Goal: Task Accomplishment & Management: Use online tool/utility

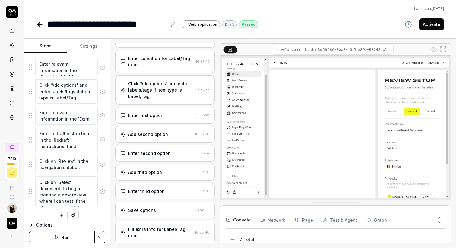
scroll to position [631, 0]
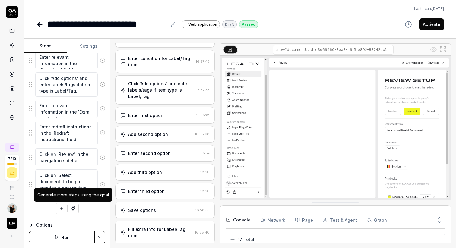
click at [75, 207] on icon "button" at bounding box center [72, 208] width 5 height 5
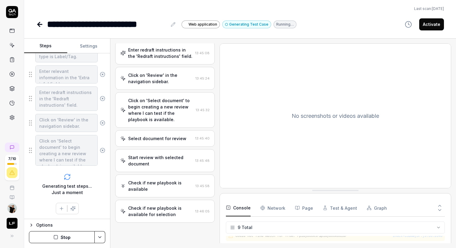
scroll to position [777, 0]
click at [152, 231] on div "Test completed successfully" at bounding box center [158, 234] width 61 height 6
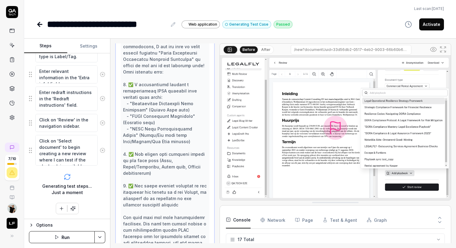
scroll to position [756, 0]
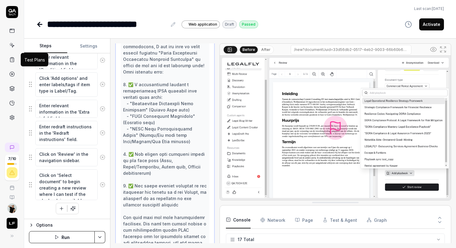
click at [14, 58] on icon at bounding box center [12, 60] width 4 height 4
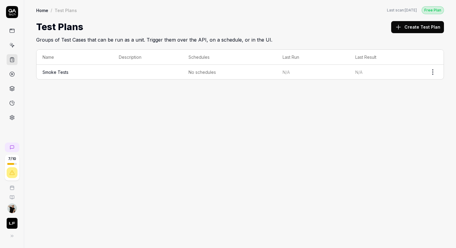
click at [60, 70] on link "Smoke Tests" at bounding box center [56, 72] width 26 height 5
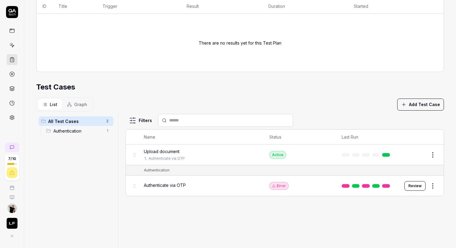
scroll to position [167, 0]
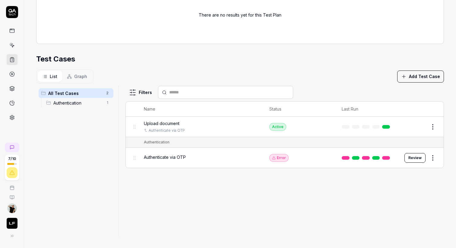
click at [425, 78] on button "Add Test Case" at bounding box center [420, 77] width 47 height 12
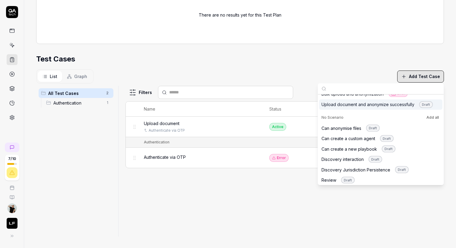
scroll to position [89, 0]
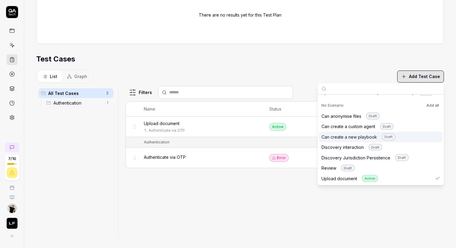
click at [345, 136] on div "Can create a new playbook Draft" at bounding box center [359, 137] width 74 height 7
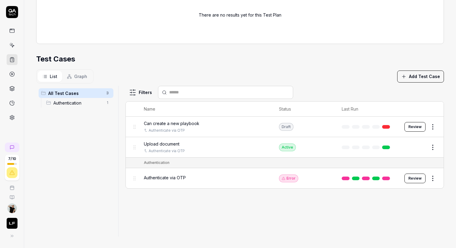
click at [261, 194] on div "Filters Name Status Last Run Can create a new playbook Authenticate via OTP Dra…" at bounding box center [285, 161] width 319 height 151
click at [435, 126] on html "**********" at bounding box center [228, 147] width 456 height 294
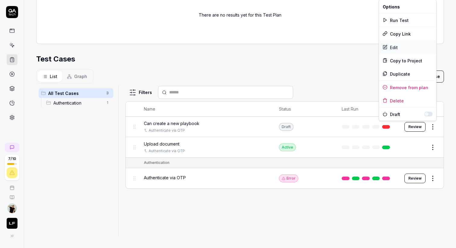
click at [401, 46] on div "Edit" at bounding box center [407, 47] width 57 height 13
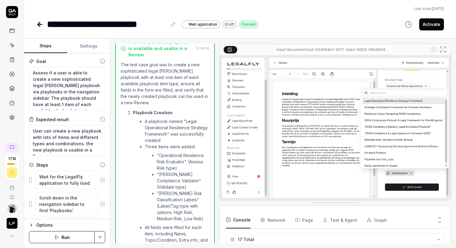
scroll to position [1073, 0]
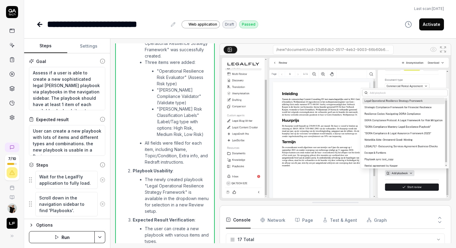
click at [430, 22] on button "Activate" at bounding box center [432, 24] width 25 height 12
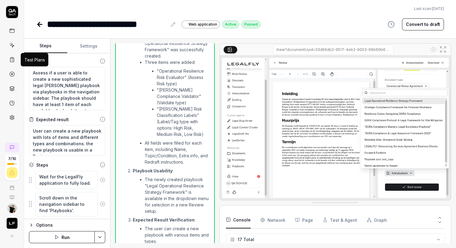
click at [12, 59] on icon at bounding box center [11, 59] width 5 height 5
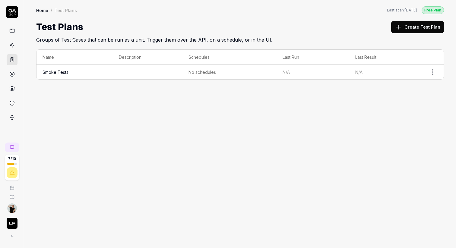
click at [86, 67] on td "Smoke Tests" at bounding box center [75, 72] width 76 height 14
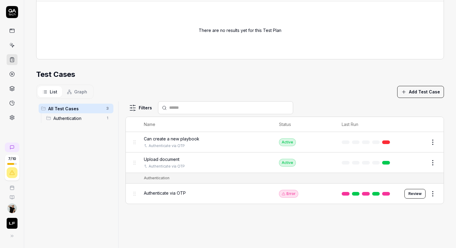
scroll to position [167, 0]
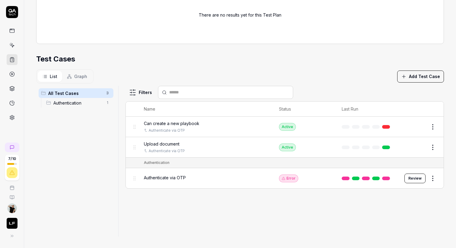
click at [167, 177] on span "Authenticate via OTP" at bounding box center [165, 178] width 42 height 6
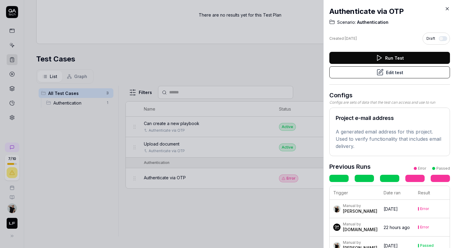
click at [405, 73] on button "Edit test" at bounding box center [390, 72] width 121 height 12
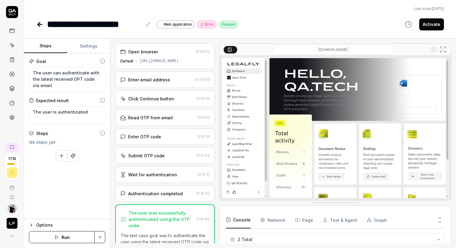
click at [76, 156] on button "button" at bounding box center [73, 156] width 11 height 11
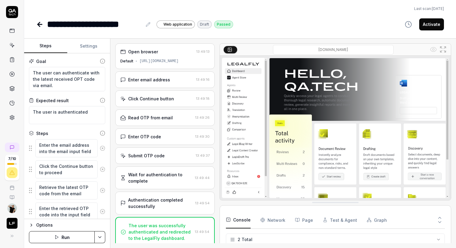
click at [13, 49] on link at bounding box center [12, 45] width 11 height 11
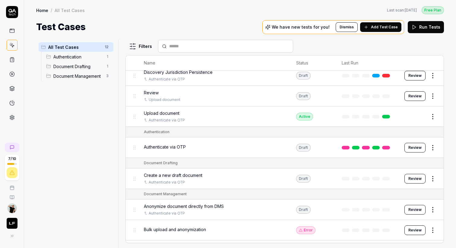
scroll to position [102, 0]
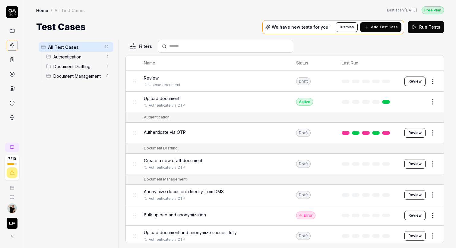
click at [204, 189] on span "Anonymize document directly from DMS" at bounding box center [184, 192] width 80 height 6
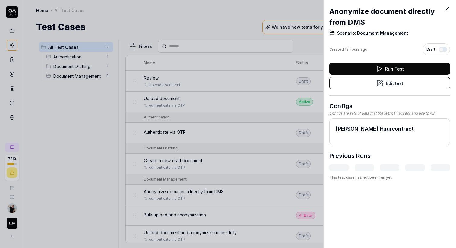
click at [395, 84] on button "Edit test" at bounding box center [390, 83] width 121 height 12
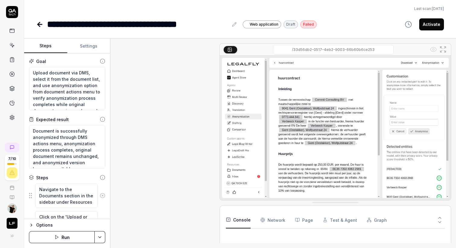
scroll to position [450, 0]
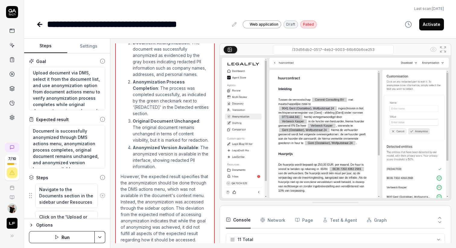
scroll to position [6, 0]
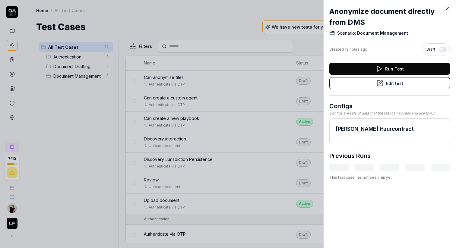
click at [228, 158] on div at bounding box center [228, 124] width 456 height 248
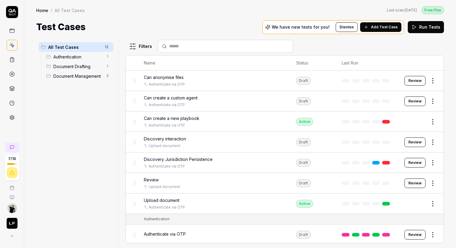
scroll to position [102, 0]
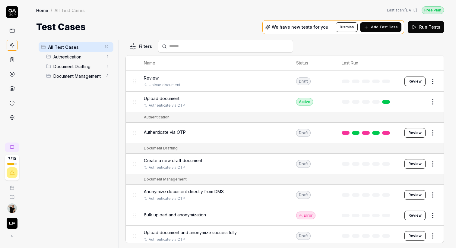
click at [214, 230] on span "Upload document and anonymize successfully" at bounding box center [190, 233] width 93 height 6
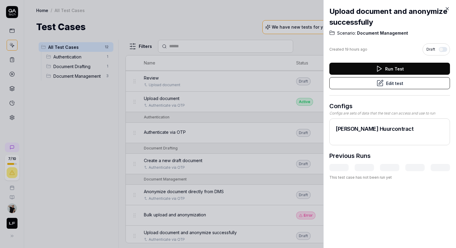
click at [382, 87] on button "Edit test" at bounding box center [390, 83] width 121 height 12
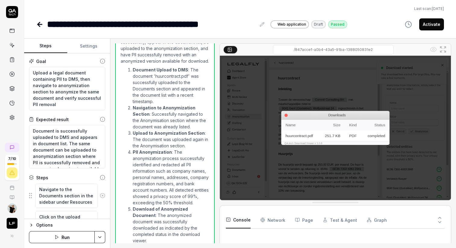
scroll to position [381, 0]
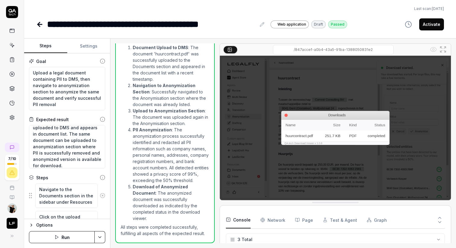
scroll to position [13, 0]
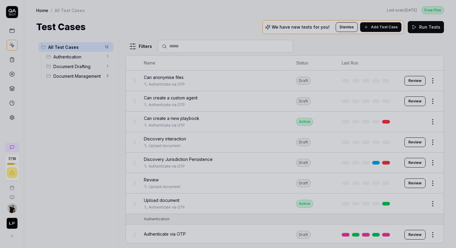
click at [153, 167] on div at bounding box center [228, 124] width 456 height 248
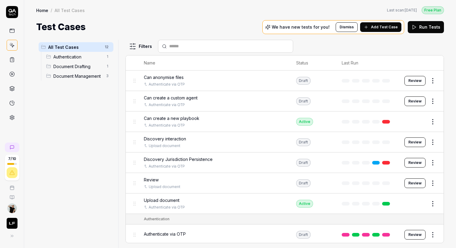
click at [173, 76] on span "Can anonymise files" at bounding box center [164, 77] width 40 height 6
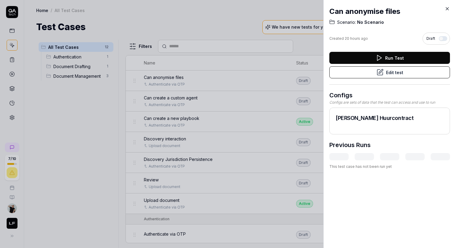
click at [398, 72] on button "Edit test" at bounding box center [390, 72] width 121 height 12
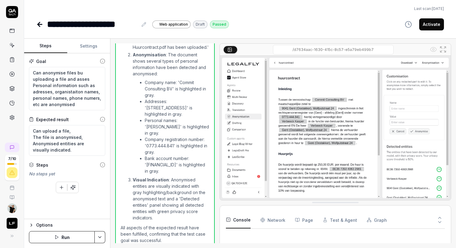
scroll to position [288, 0]
click at [62, 78] on textarea "Can anonymise files bu uploading a file and asses Personal information such as …" at bounding box center [67, 88] width 76 height 43
type textarea "*"
type textarea "Can anonymise files bu uploading a file and assess Personal information such as…"
click at [79, 86] on textarea "Can anonymise files bu uploading a file and assess Personal information such as…" at bounding box center [67, 88] width 76 height 43
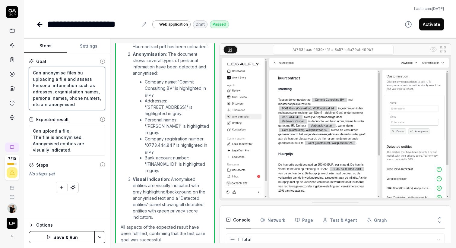
type textarea "*"
type textarea "Can anonymise files bu uploading a file and assess Personal information such as…"
type textarea "*"
type textarea "Can anonymise files bu uploading a file and assess Personal information such as…"
type textarea "*"
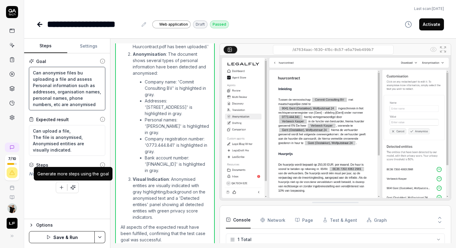
type textarea "Can anonymise files bu uploading a file and assess Personal information such as…"
click at [75, 186] on icon "button" at bounding box center [75, 186] width 0 height 1
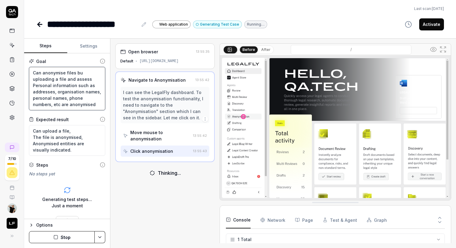
click at [79, 73] on textarea "Can anonymise files bu uploading a file and assess Personal information such as…" at bounding box center [67, 88] width 76 height 43
type textarea "*"
type textarea "Can anonymise files b uploading a file and assess Personal information such as …"
type textarea "*"
type textarea "Can anonymise files by uploading a file and assess Personal information such as…"
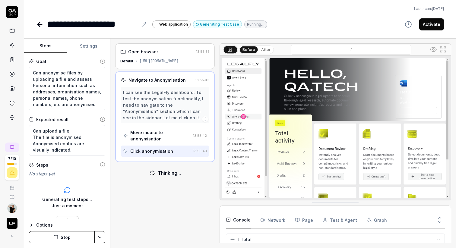
click at [340, 28] on div "**********" at bounding box center [240, 25] width 408 height 14
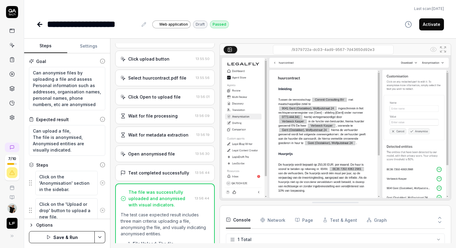
scroll to position [40, 0]
click at [170, 136] on div "Wait for metadata extraction" at bounding box center [158, 135] width 60 height 6
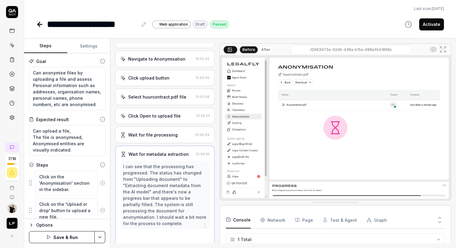
scroll to position [21, 0]
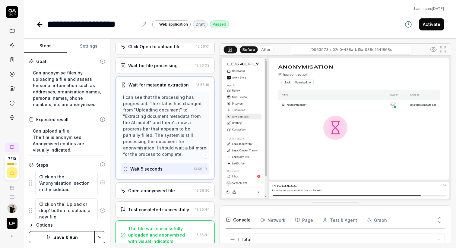
click at [149, 188] on div "Open anonymised file" at bounding box center [151, 191] width 47 height 6
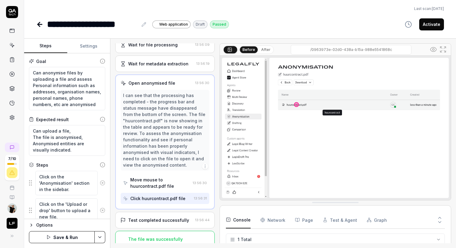
scroll to position [128, 0]
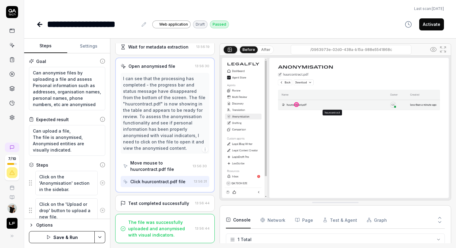
click at [159, 202] on div "Test completed successfully" at bounding box center [158, 203] width 61 height 6
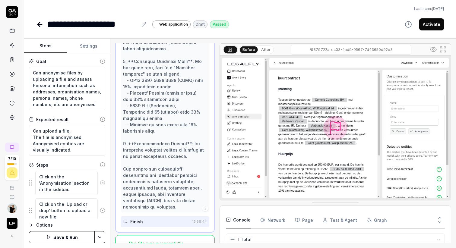
scroll to position [382, 0]
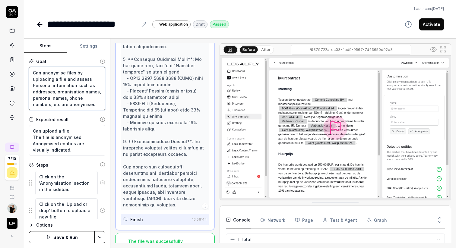
click at [69, 105] on textarea "Can anonymise files by uploading a file and assess Personal information such as…" at bounding box center [67, 88] width 76 height 43
type textarea "*"
type textarea "Can anonymise files by uploading a file and assess Personal information such as…"
type textarea "*"
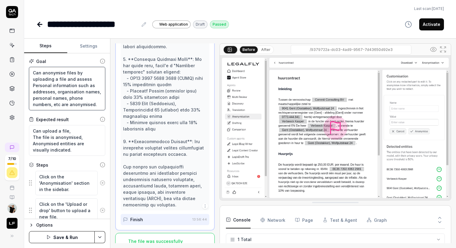
type textarea "Can anonymise files by uploading a file and assess Personal information such as…"
type textarea "*"
type textarea "Can anonymise files by uploading a file and assess Personal information such as…"
type textarea "*"
type textarea "Can anonymise files by uploading a file and assess Personal information such as…"
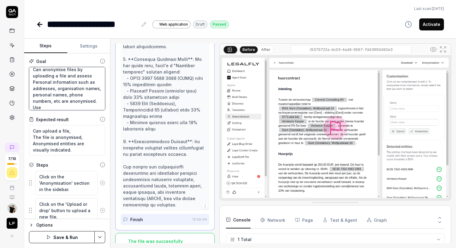
type textarea "*"
type textarea "Can anonymise files by uploading a file and assess Personal information such as…"
type textarea "*"
type textarea "Can anonymise files by uploading a file and assess Personal information such as…"
type textarea "*"
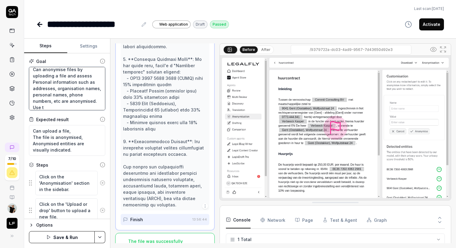
type textarea "Can anonymise files by uploading a file and assess Personal information such as…"
type textarea "*"
type textarea "Can anonymise files by uploading a file and assess Personal information such as…"
type textarea "*"
type textarea "Can anonymise files by uploading a file and assess Personal information such as…"
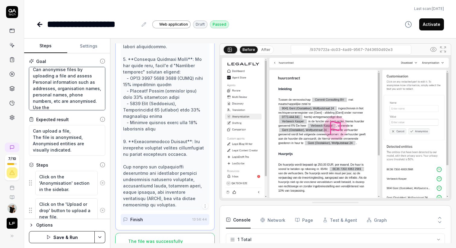
type textarea "*"
type textarea "Can anonymise files by uploading a file and assess Personal information such as…"
type textarea "*"
type textarea "Can anonymise files by uploading a file and assess Personal information such as…"
type textarea "*"
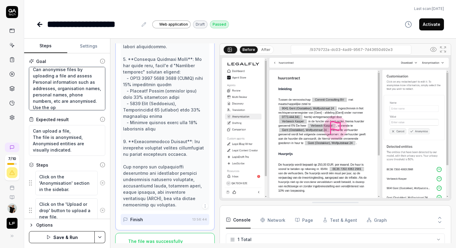
type textarea "Can anonymise files by uploading a file and assess Personal information such as…"
type textarea "*"
type textarea "Can anonymise files by uploading a file and assess Personal information such as…"
type textarea "*"
type textarea "Can anonymise files by uploading a file and assess Personal information such as…"
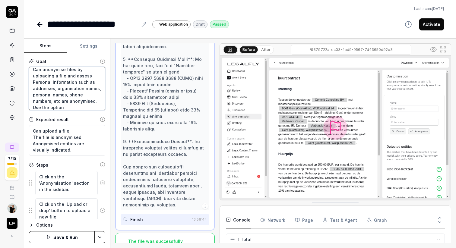
type textarea "*"
type textarea "Can anonymise files by uploading a file and assess Personal information such as…"
type textarea "*"
type textarea "Can anonymise files by uploading a file and assess Personal information such as…"
type textarea "*"
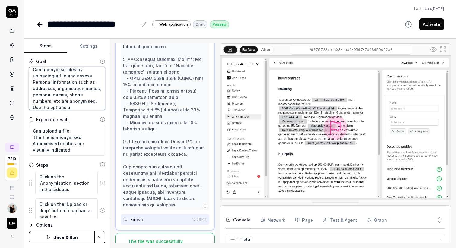
type textarea "Can anonymise files by uploading a file and assess Personal information such as…"
type textarea "*"
type textarea "Can anonymise files by uploading a file and assess Personal information such as…"
type textarea "*"
type textarea "Can anonymise files by uploading a file and assess Personal information such as…"
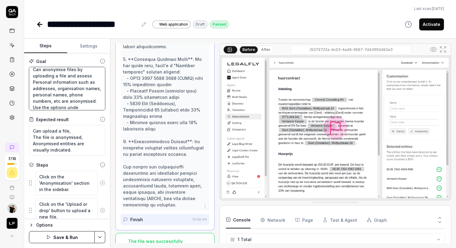
type textarea "*"
type textarea "Can anonymise files by uploading a file and assess Personal information such as…"
type textarea "*"
type textarea "Can anonymise files by uploading a file and assess Personal information such as…"
type textarea "*"
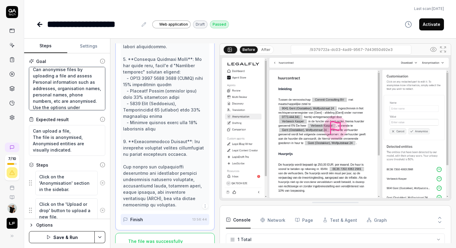
type textarea "Can anonymise files by uploading a file and assess Personal information such as…"
type textarea "*"
type textarea "Can anonymise files by uploading a file and assess Personal information such as…"
type textarea "*"
type textarea "Can anonymise files by uploading a file and assess Personal information such as…"
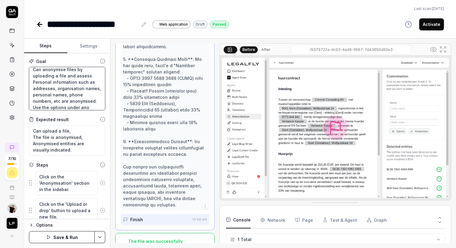
type textarea "*"
type textarea "Can anonymise files by uploading a file and assess Personal information such as…"
type textarea "*"
type textarea "Can anonymise files by uploading a file and assess Personal information such as…"
type textarea "*"
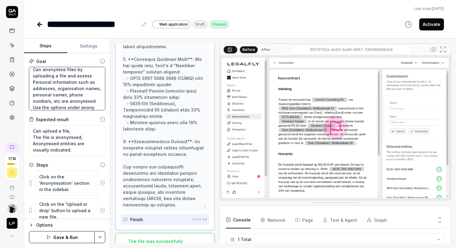
type textarea "Can anonymise files by uploading a file and assess Personal information such as…"
type textarea "*"
type textarea "Can anonymise files by uploading a file and assess Personal information such as…"
type textarea "*"
type textarea "Can anonymise files by uploading a file and assess Personal information such as…"
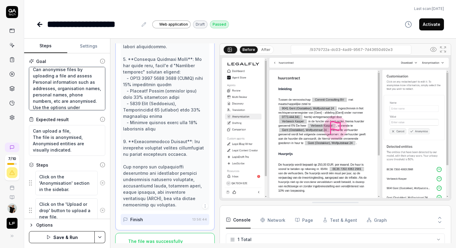
type textarea "*"
type textarea "Can anonymise files by uploading a file and assess Personal information such as…"
type textarea "*"
type textarea "Can anonymise files by uploading a file and assess Personal information such as…"
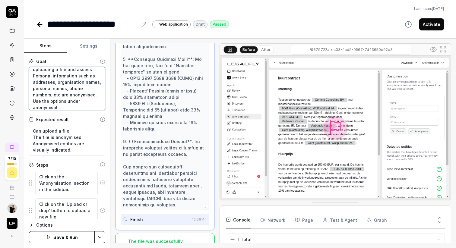
type textarea "*"
type textarea "Can anonymise files by uploading a file and assess Personal information such as…"
type textarea "*"
type textarea "Can anonymise files by uploading a file and assess Personal information such as…"
type textarea "*"
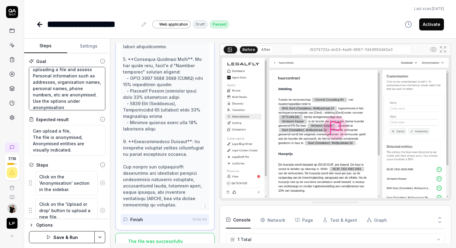
type textarea "Can anonymise files by uploading a file and assess Personal information such as…"
type textarea "*"
type textarea "Can anonymise files by uploading a file and assess Personal information such as…"
type textarea "*"
type textarea "Can anonymise files by uploading a file and assess Personal information such as…"
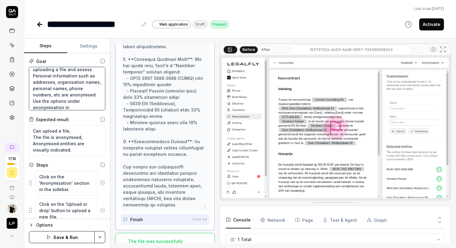
type textarea "*"
type textarea "Can anonymise files by uploading a file and assess Personal information such as…"
type textarea "*"
type textarea "Can anonymise files by uploading a file and assess Personal information such as…"
type textarea "*"
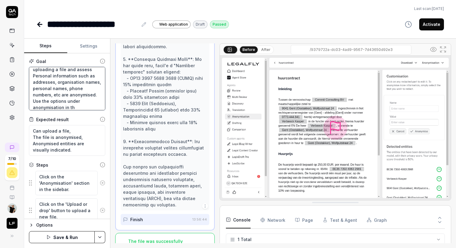
type textarea "Can anonymise files by uploading a file and assess Personal information such as…"
type textarea "*"
type textarea "Can anonymise files by uploading a file and assess Personal information such as…"
type textarea "*"
type textarea "Can anonymise files by uploading a file and assess Personal information such as…"
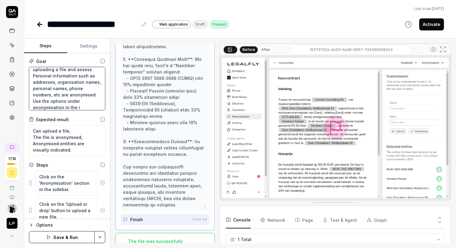
type textarea "*"
type textarea "Can anonymise files by uploading a file and assess Personal information such as…"
type textarea "*"
type textarea "Can anonymise files by uploading a file and assess Personal information such as…"
type textarea "*"
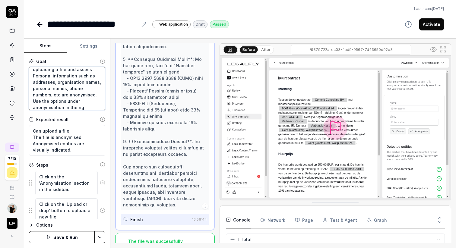
type textarea "Can anonymise files by uploading a file and assess Personal information such as…"
type textarea "*"
type textarea "Can anonymise files by uploading a file and assess Personal information such as…"
type textarea "*"
type textarea "Can anonymise files by uploading a file and assess Personal information such as…"
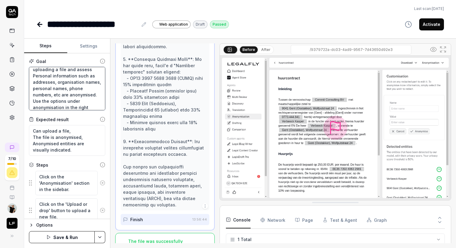
type textarea "*"
type textarea "Can anonymise files by uploading a file and assess Personal information such as…"
type textarea "*"
type textarea "Can anonymise files by uploading a file and assess Personal information such as…"
type textarea "*"
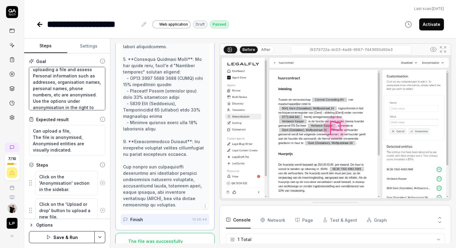
type textarea "Can anonymise files by uploading a file and assess Personal information such as…"
type textarea "*"
type textarea "Can anonymise files by uploading a file and assess Personal information such as…"
type textarea "*"
type textarea "Can anonymise files by uploading a file and assess Personal information such as…"
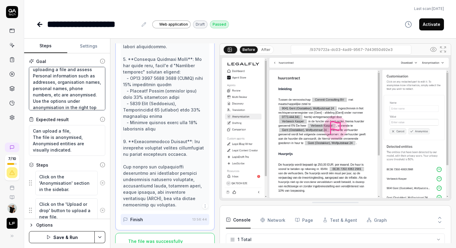
type textarea "*"
type textarea "Can anonymise files by uploading a file and assess Personal information such as…"
type textarea "*"
type textarea "Can anonymise files by uploading a file and assess Personal information such as…"
type textarea "*"
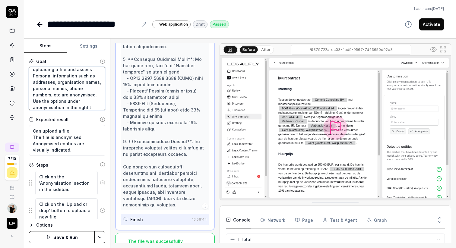
type textarea "Can anonymise files by uploading a file and assess Personal information such as…"
type textarea "*"
type textarea "Can anonymise files by uploading a file and assess Personal information such as…"
type textarea "*"
type textarea "Can anonymise files by uploading a file and assess Personal information such as…"
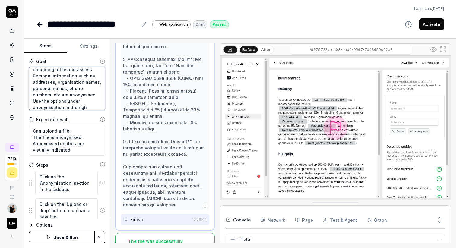
type textarea "*"
type textarea "Can anonymise files by uploading a file and assess Personal information such as…"
type textarea "*"
type textarea "Can anonymise files by uploading a file and assess Personal information such as…"
type textarea "*"
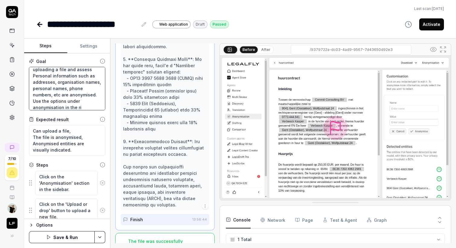
type textarea "Can anonymise files by uploading a file and assess Personal information such as…"
type textarea "*"
type textarea "Can anonymise files by uploading a file and assess Personal information such as…"
type textarea "*"
type textarea "Can anonymise files by uploading a file and assess Personal information such as…"
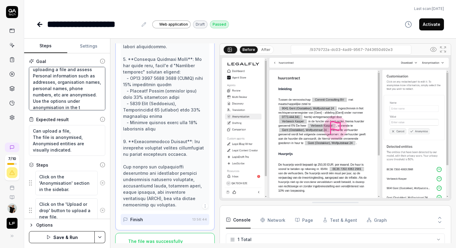
type textarea "*"
type textarea "Can anonymise files by uploading a file and assess Personal information such as…"
type textarea "*"
type textarea "Can anonymise files by uploading a file and assess Personal information such as…"
type textarea "*"
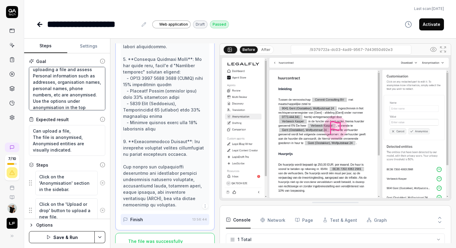
type textarea "Can anonymise files by uploading a file and assess Personal information such as…"
type textarea "*"
type textarea "Can anonymise files by uploading a file and assess Personal information such as…"
type textarea "*"
type textarea "Can anonymise files by uploading a file and assess Personal information such as…"
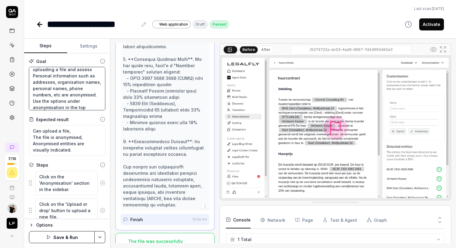
type textarea "*"
type textarea "Can anonymise files by uploading a file and assess Personal information such as…"
type textarea "*"
type textarea "Can anonymise files by uploading a file and assess Personal information such as…"
type textarea "*"
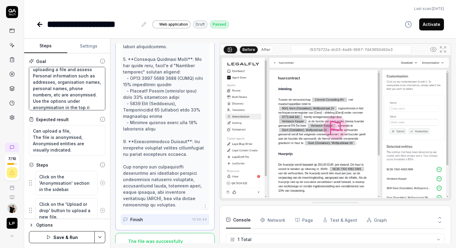
type textarea "Can anonymise files by uploading a file and assess Personal information such as…"
type textarea "*"
type textarea "Can anonymise files by uploading a file and assess Personal information such as…"
type textarea "*"
type textarea "Can anonymise files by uploading a file and assess Personal information such as…"
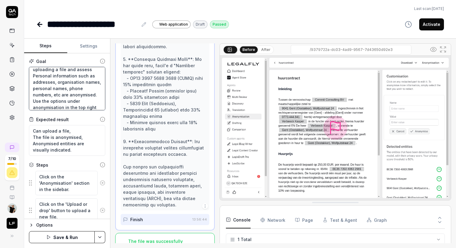
type textarea "*"
type textarea "Can anonymise files by uploading a file and assess Personal information such as…"
type textarea "*"
type textarea "Can anonymise files by uploading a file and assess Personal information such as…"
type textarea "*"
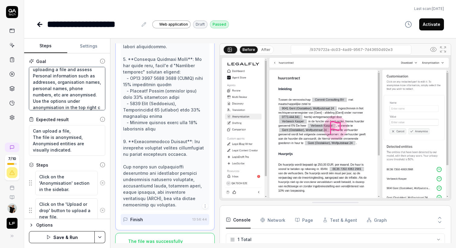
type textarea "Can anonymise files by uploading a file and assess Personal information such as…"
type textarea "*"
type textarea "Can anonymise files by uploading a file and assess Personal information such as…"
type textarea "*"
type textarea "Can anonymise files by uploading a file and assess Personal information such as…"
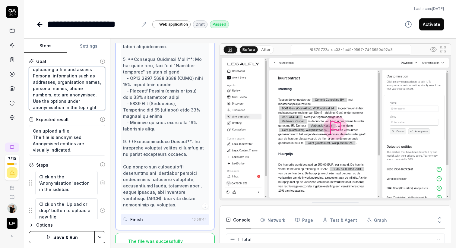
scroll to position [16, 0]
type textarea "*"
type textarea "Can anonymise files by uploading a file and assess Personal information such as…"
type textarea "*"
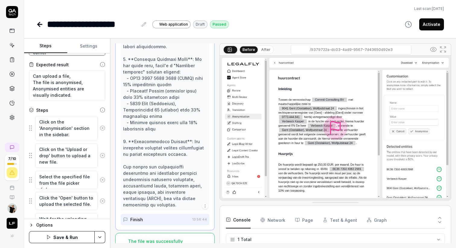
scroll to position [154, 0]
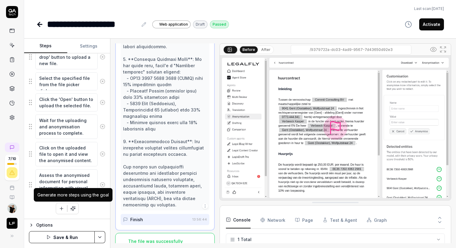
type textarea "Can anonymise files by uploading a file and assess Personal information such as…"
click at [74, 209] on icon "button" at bounding box center [72, 208] width 5 height 5
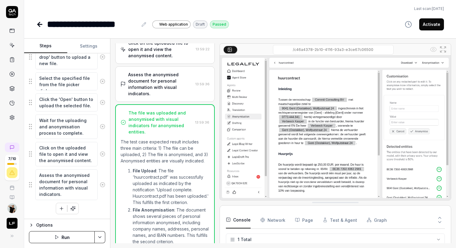
scroll to position [171, 0]
click at [168, 79] on div "Assess the anonymised document for personal information with visual indicators." at bounding box center [160, 83] width 65 height 25
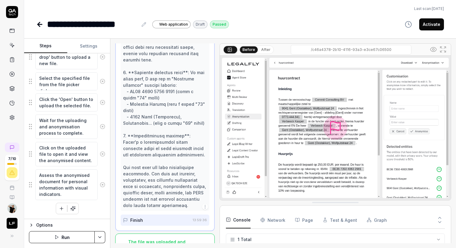
scroll to position [394, 0]
click at [426, 24] on button "Activate" at bounding box center [432, 24] width 25 height 12
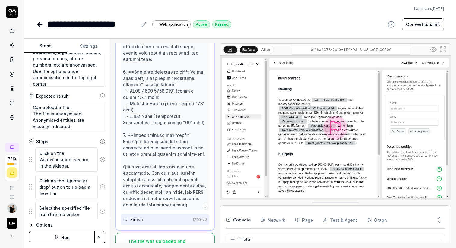
scroll to position [0, 0]
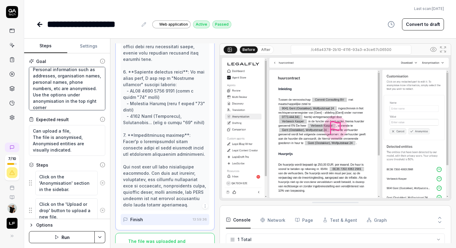
drag, startPoint x: 34, startPoint y: 95, endPoint x: 62, endPoint y: 105, distance: 29.8
click at [62, 105] on textarea "Can anonymise files by uploading a file and assess Personal information such as…" at bounding box center [67, 88] width 76 height 43
click at [81, 224] on div "Options" at bounding box center [70, 225] width 69 height 7
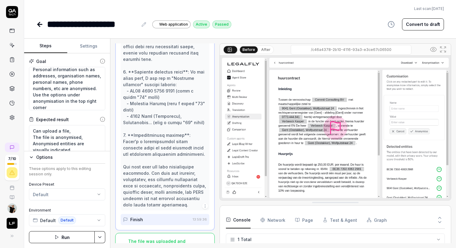
click at [80, 157] on div "Options" at bounding box center [70, 157] width 69 height 7
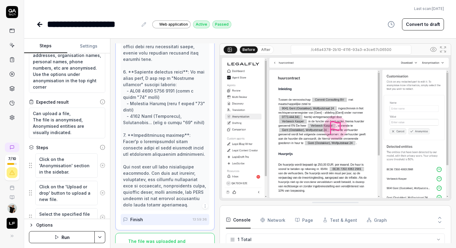
scroll to position [19, 0]
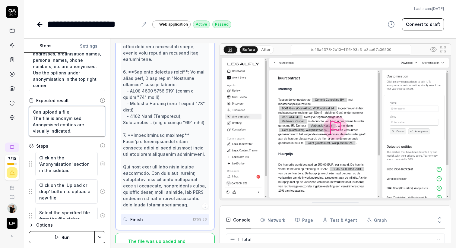
click at [69, 134] on textarea "Can upload a file, The file is anonymised, Anonymised entities are visually ind…" at bounding box center [67, 121] width 76 height 31
type textarea "*"
type textarea "Can upload a file, The file is anonymised, Anonymised entities are visually ind…"
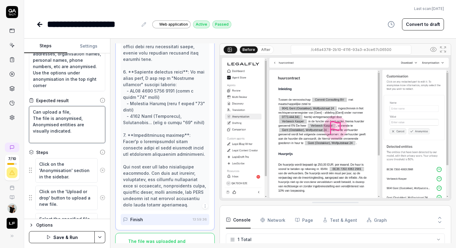
type textarea "*"
type textarea "Can upload a file, The file is anonymised, Anonymised entities are visually ind…"
type textarea "*"
type textarea "Can upload a file, The file is anonymised, Anonymised entities are visually ind…"
type textarea "*"
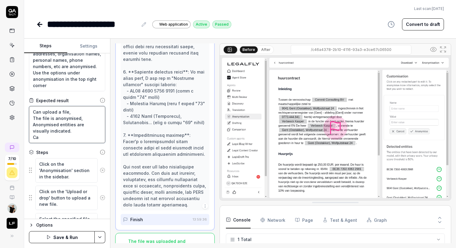
type textarea "Can upload a file, The file is anonymised, Anonymised entities are visually ind…"
type textarea "*"
type textarea "Can upload a file, The file is anonymised, Anonymised entities are visually ind…"
type textarea "*"
type textarea "Can upload a file, The file is anonymised, Anonymised entities are visually ind…"
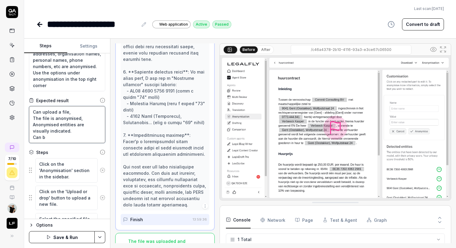
type textarea "*"
type textarea "Can upload a file, The file is anonymised, Anonymised entities are visually ind…"
type textarea "*"
type textarea "Can upload a file, The file is anonymised, Anonymised entities are visually ind…"
type textarea "*"
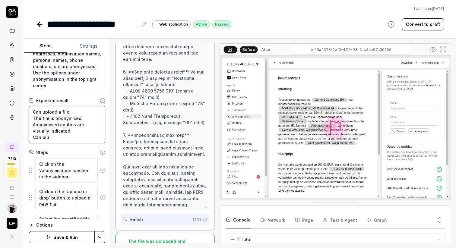
type textarea "Can upload a file, The file is anonymised, Anonymised entities are visually ind…"
type textarea "*"
type textarea "Can upload a file, The file is anonymised, Anonymised entities are visually ind…"
type textarea "*"
type textarea "Can upload a file, The file is anonymised, Anonymised entities are visually ind…"
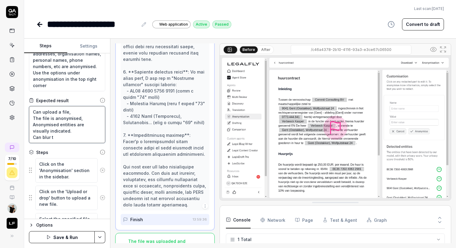
type textarea "*"
type textarea "Can upload a file, The file is anonymised, Anonymised entities are visually ind…"
type textarea "*"
type textarea "Can upload a file, The file is anonymised, Anonymised entities are visually ind…"
type textarea "*"
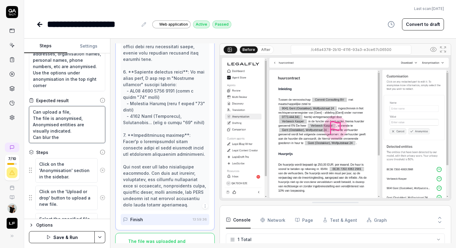
type textarea "Can upload a file, The file is anonymised, Anonymised entities are visually ind…"
type textarea "*"
type textarea "Can upload a file, The file is anonymised, Anonymised entities are visually ind…"
type textarea "*"
type textarea "Can upload a file, The file is anonymised, Anonymised entities are visually ind…"
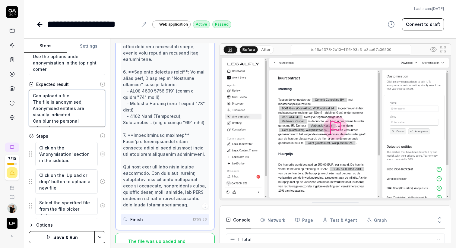
scroll to position [0, 0]
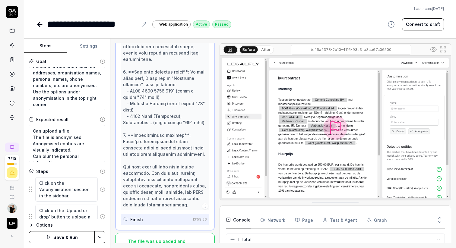
click at [104, 189] on icon at bounding box center [102, 189] width 5 height 5
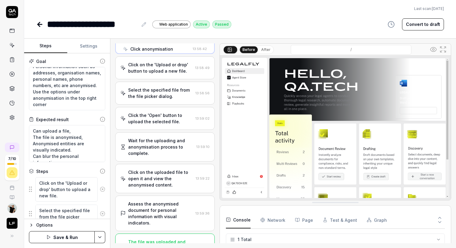
click at [104, 189] on icon at bounding box center [102, 189] width 5 height 5
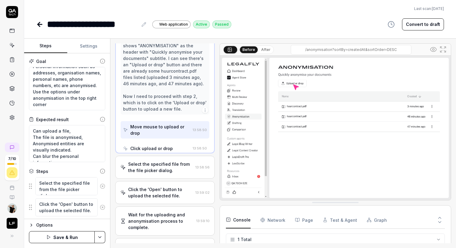
click at [104, 189] on button at bounding box center [103, 186] width 10 height 12
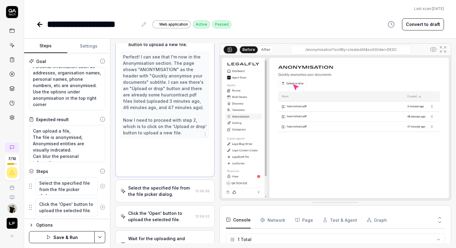
click at [104, 202] on button at bounding box center [103, 208] width 10 height 12
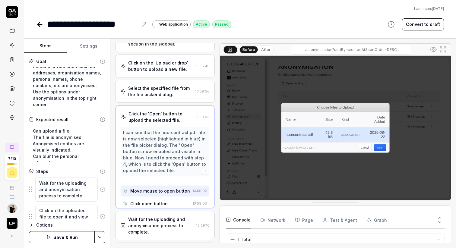
click at [104, 189] on icon at bounding box center [102, 189] width 5 height 5
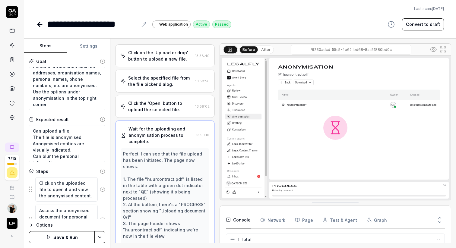
click at [104, 189] on icon at bounding box center [102, 189] width 5 height 5
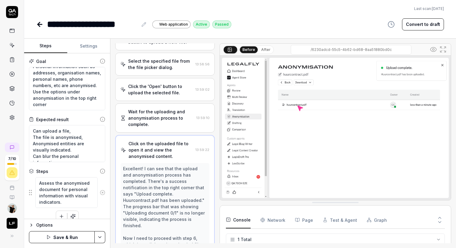
click at [104, 189] on button at bounding box center [103, 193] width 10 height 12
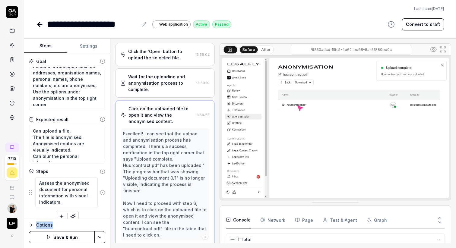
click at [104, 189] on div "Assess the anonymised document for personal information with visual indicators.…" at bounding box center [67, 199] width 76 height 45
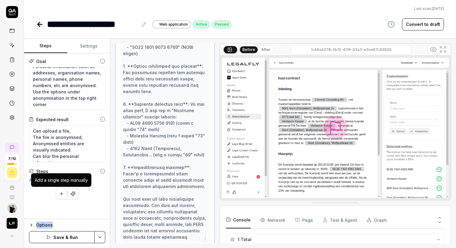
scroll to position [363, 0]
click at [72, 194] on icon "button" at bounding box center [73, 194] width 5 height 5
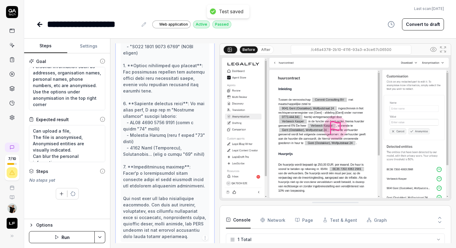
click at [293, 24] on div "**********" at bounding box center [240, 25] width 408 height 14
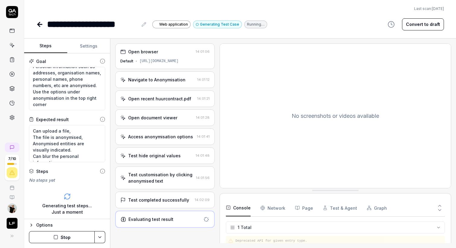
click at [165, 160] on div "Test hide original values 14:01:48" at bounding box center [164, 156] width 99 height 17
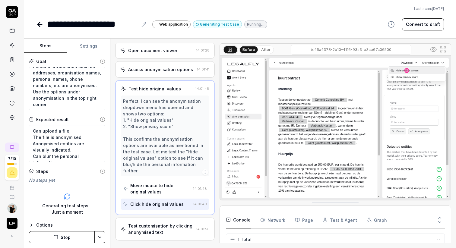
scroll to position [78, 0]
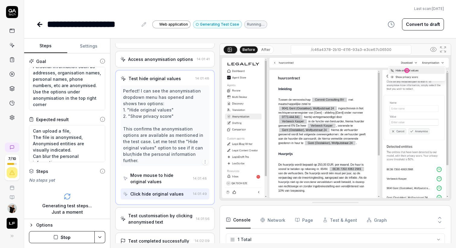
click at [155, 214] on div "Test customisation by clicking anonymised text" at bounding box center [160, 219] width 65 height 13
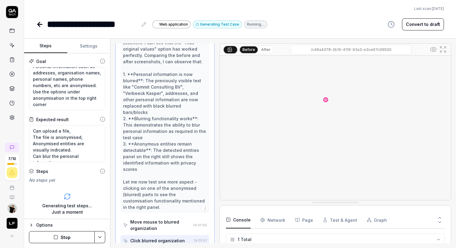
scroll to position [179, 0]
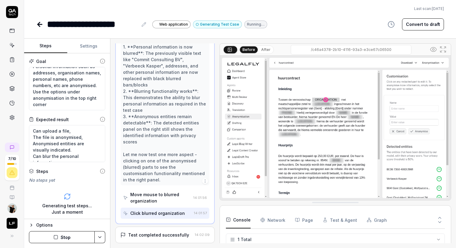
click at [163, 232] on div "Test completed successfully" at bounding box center [158, 235] width 61 height 6
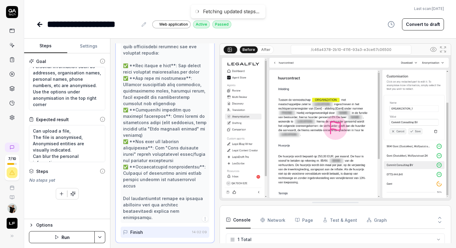
scroll to position [0, 0]
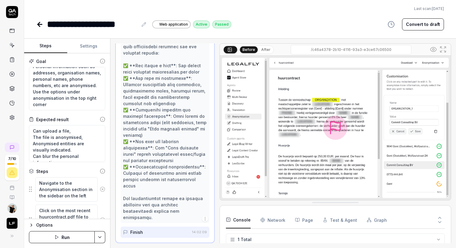
click at [13, 59] on icon at bounding box center [11, 59] width 5 height 5
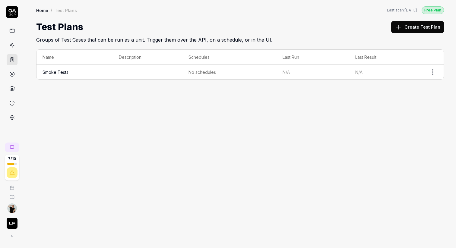
click at [94, 70] on td "Smoke Tests" at bounding box center [75, 72] width 76 height 14
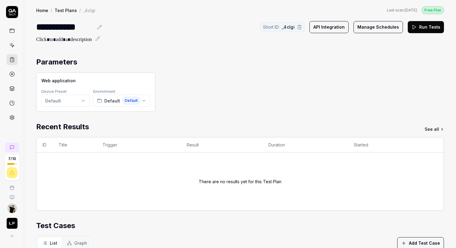
scroll to position [134, 0]
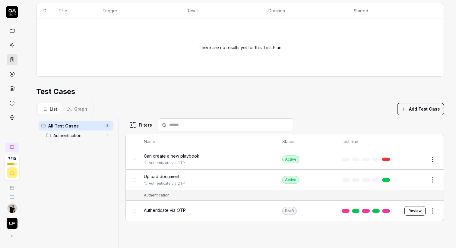
click at [426, 110] on button "Add Test Case" at bounding box center [420, 109] width 47 height 12
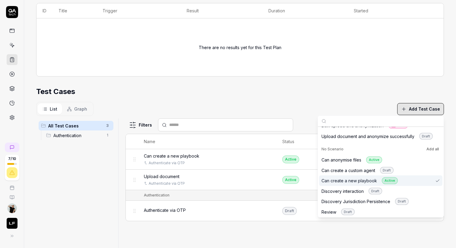
scroll to position [76, 0]
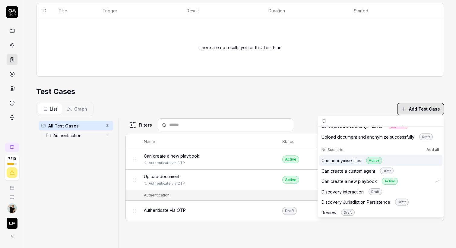
click at [344, 162] on div "Can anonymise files Active" at bounding box center [352, 160] width 61 height 7
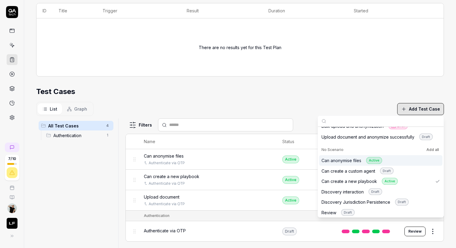
click at [215, 88] on div "Test Cases" at bounding box center [240, 91] width 408 height 11
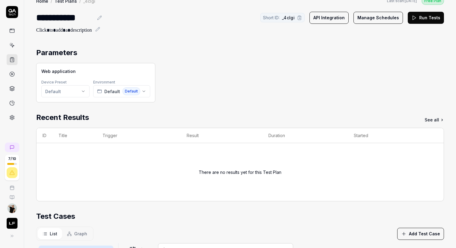
scroll to position [0, 0]
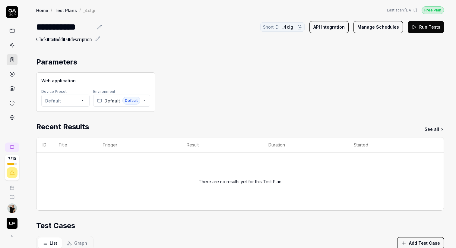
click at [75, 102] on html "**********" at bounding box center [228, 147] width 456 height 294
click at [198, 109] on html "**********" at bounding box center [228, 147] width 456 height 294
click at [141, 104] on button "Default Default" at bounding box center [121, 101] width 57 height 12
click at [221, 92] on div "Web application Device Preset Default Environment Default Default" at bounding box center [240, 92] width 408 height 40
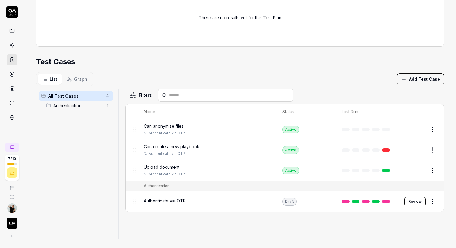
scroll to position [167, 0]
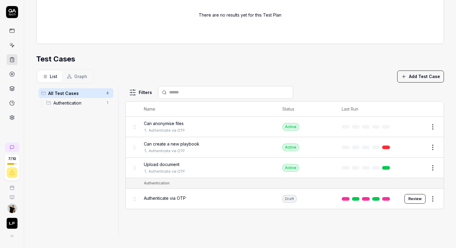
click at [15, 41] on link at bounding box center [12, 45] width 11 height 11
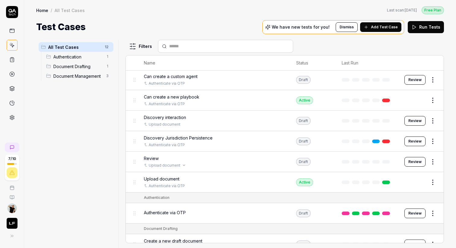
scroll to position [23, 0]
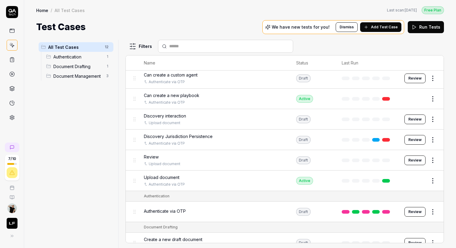
click at [203, 158] on div "Review" at bounding box center [214, 157] width 140 height 6
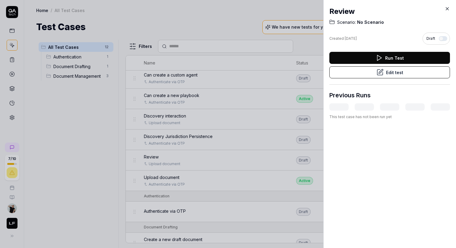
click at [378, 72] on icon at bounding box center [380, 72] width 5 height 5
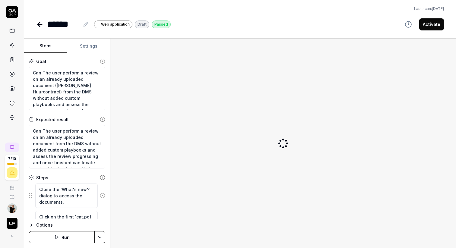
click at [88, 46] on button "Settings" at bounding box center [88, 46] width 43 height 14
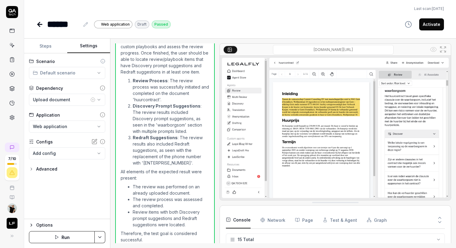
scroll to position [184, 0]
click at [78, 100] on div "Upload document" at bounding box center [61, 100] width 56 height 6
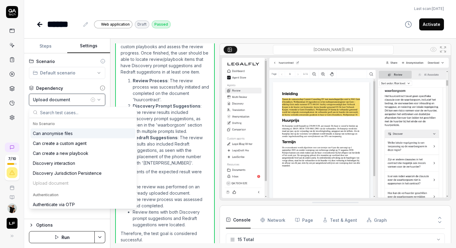
click at [63, 101] on div "Upload document" at bounding box center [61, 100] width 56 height 6
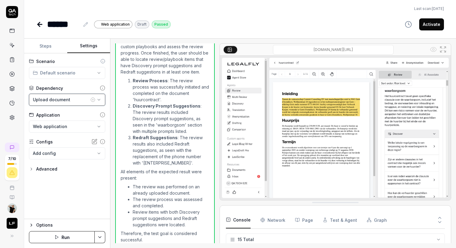
click at [71, 99] on div "Upload document" at bounding box center [61, 100] width 56 height 6
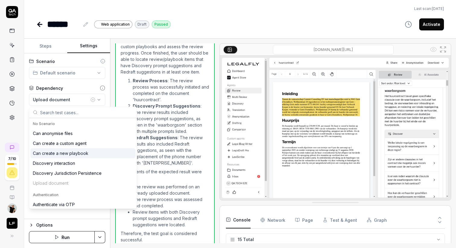
click at [54, 153] on div "Can create a new playbook" at bounding box center [61, 153] width 56 height 6
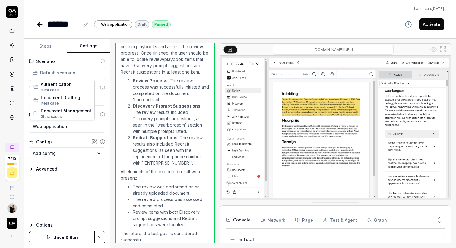
click at [71, 74] on html "**********" at bounding box center [228, 147] width 456 height 294
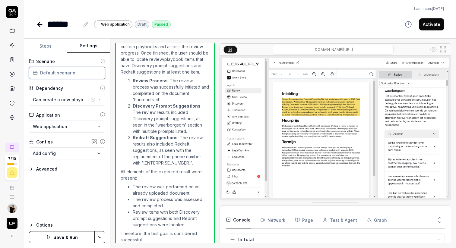
click at [71, 74] on html "**********" at bounding box center [228, 147] width 456 height 294
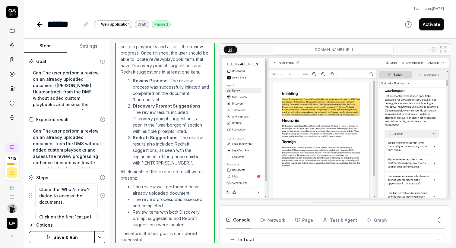
click at [48, 47] on button "Steps" at bounding box center [45, 46] width 43 height 14
click at [47, 85] on textarea "Can The user perform a review on an already uploaded document ([PERSON_NAME] Hu…" at bounding box center [67, 88] width 76 height 43
click at [100, 78] on textarea "Can The user perform a review on an already uploaded document ([PERSON_NAME] Hu…" at bounding box center [67, 88] width 76 height 43
click at [48, 78] on textarea "Can The user perform a review on an already uploaded document ([PERSON_NAME] Hu…" at bounding box center [67, 88] width 76 height 43
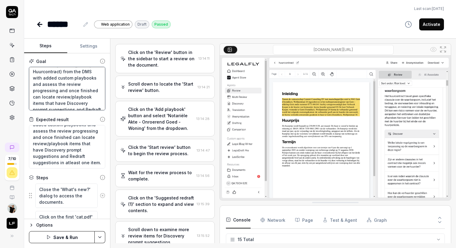
scroll to position [0, 0]
